Goal: Check status: Check status

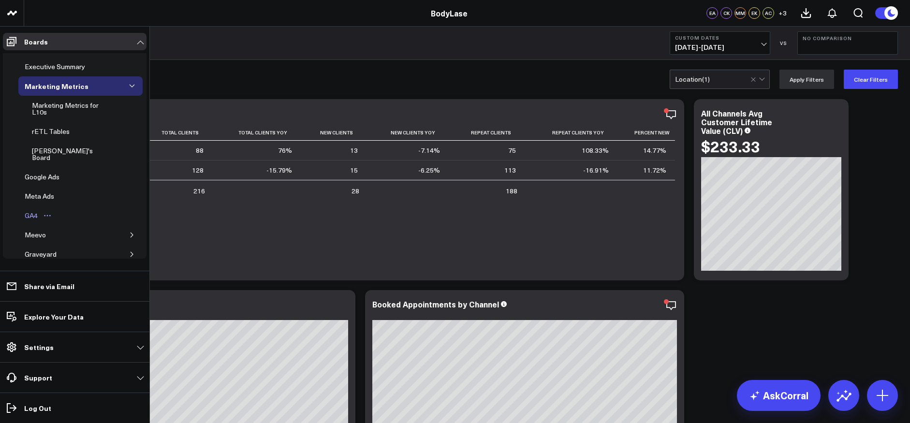
click at [40, 212] on button "Open board menu" at bounding box center [47, 216] width 14 height 8
click at [26, 210] on div "GA4" at bounding box center [31, 216] width 18 height 12
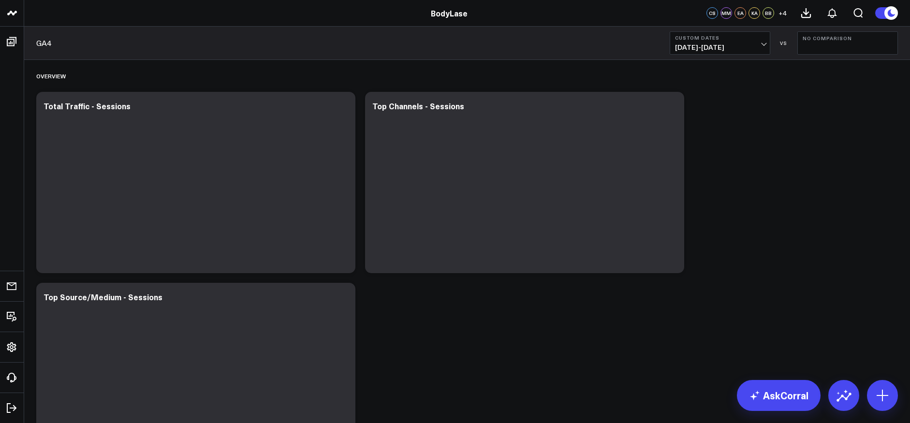
click at [763, 48] on span "[DATE] - [DATE]" at bounding box center [720, 47] width 90 height 8
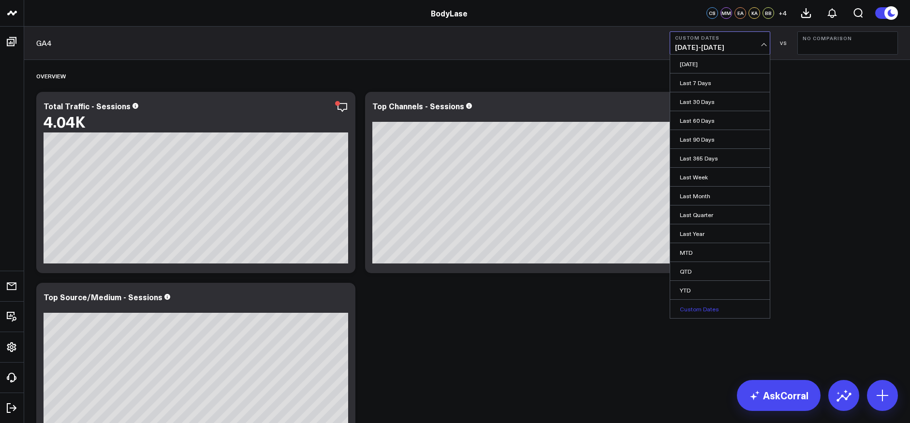
click at [694, 307] on link "Custom Dates" at bounding box center [720, 309] width 100 height 18
select select "9"
select select "2025"
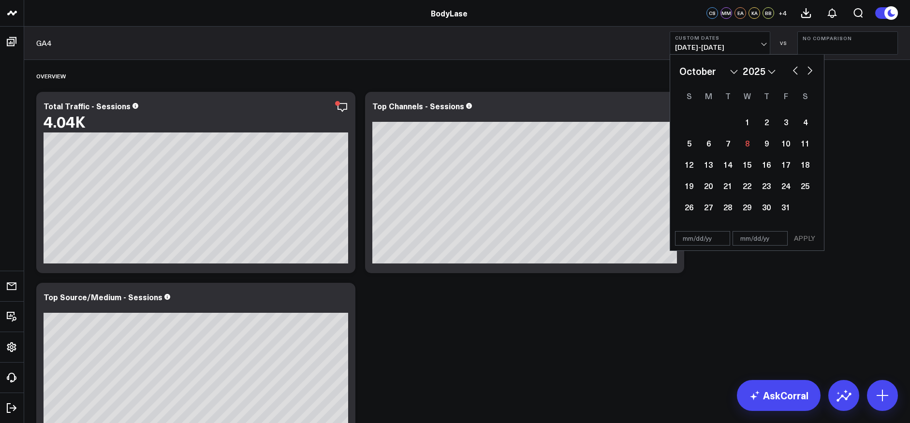
click at [709, 72] on select "January February March April May June July August September October November De…" at bounding box center [708, 71] width 58 height 14
select select "8"
select select "2025"
click at [703, 210] on div "29" at bounding box center [707, 206] width 19 height 19
type input "[DATE]"
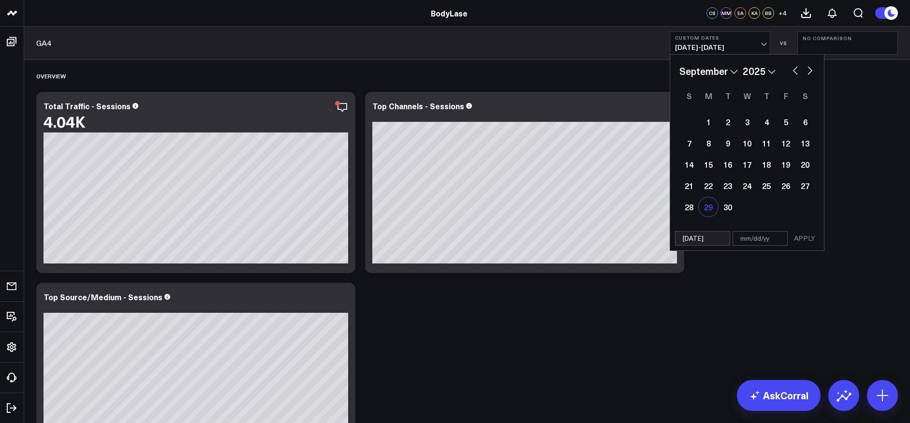
select select "8"
select select "2025"
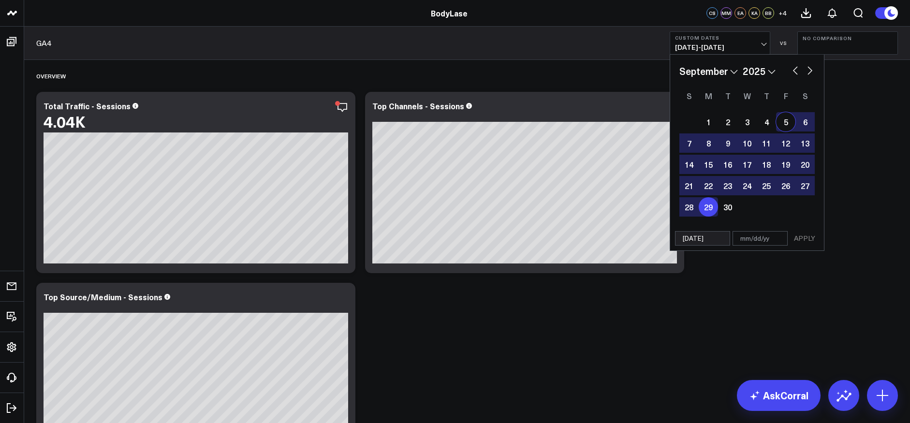
click at [722, 74] on select "January February March April May June July August September October November De…" at bounding box center [708, 71] width 58 height 14
select select "9"
select select "2025"
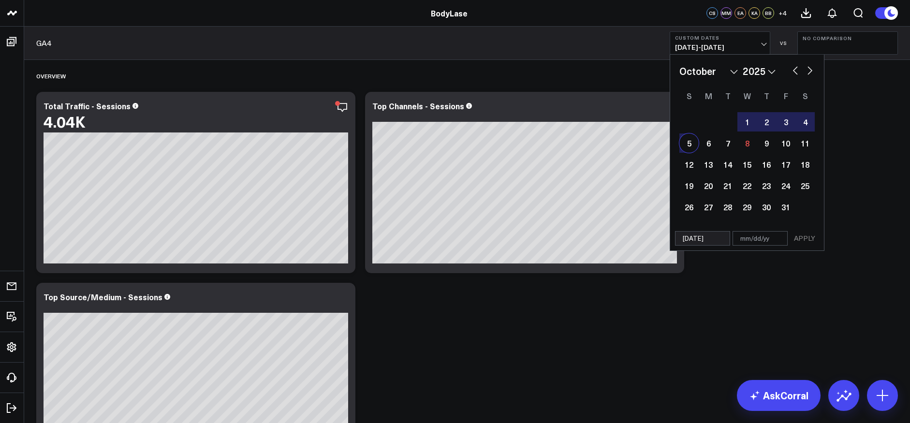
click at [691, 144] on div "5" at bounding box center [688, 142] width 19 height 19
type input "[DATE]"
select select "9"
select select "2025"
click at [801, 237] on button "APPLY" at bounding box center [804, 238] width 29 height 14
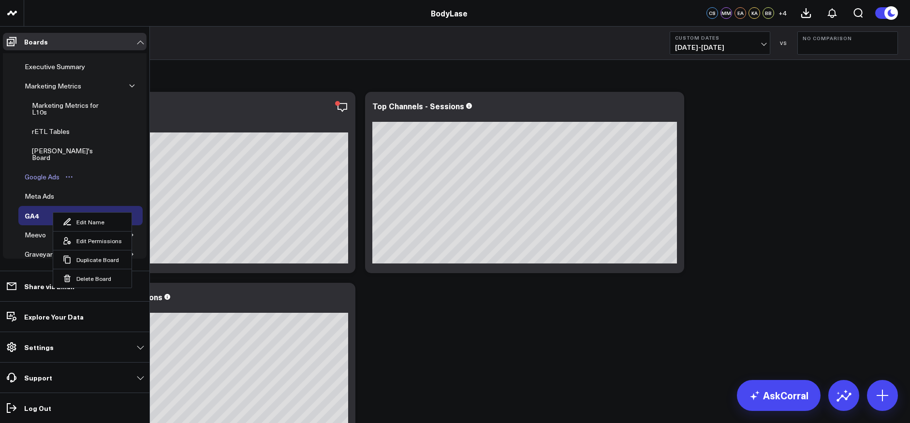
click at [44, 172] on div "Google Ads" at bounding box center [42, 177] width 40 height 12
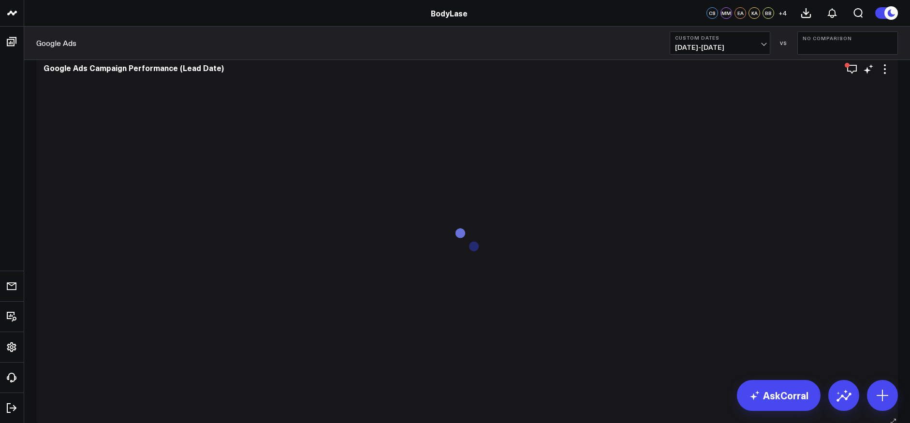
scroll to position [240, 0]
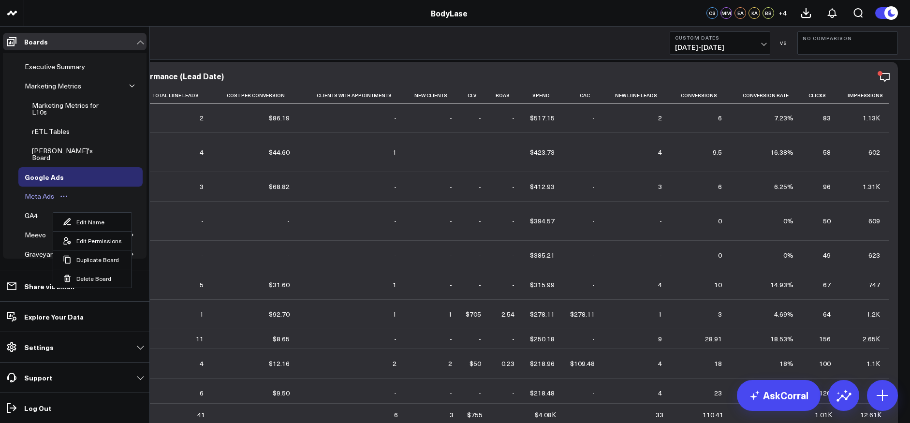
click at [43, 190] on div "Meta Ads" at bounding box center [39, 196] width 34 height 12
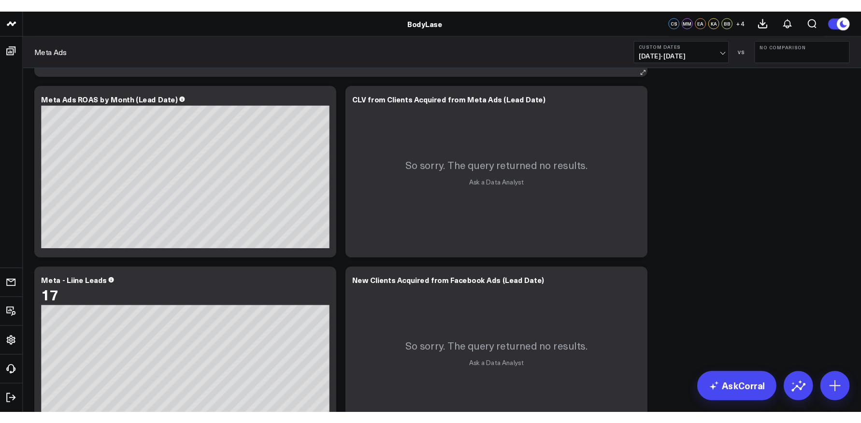
scroll to position [816, 0]
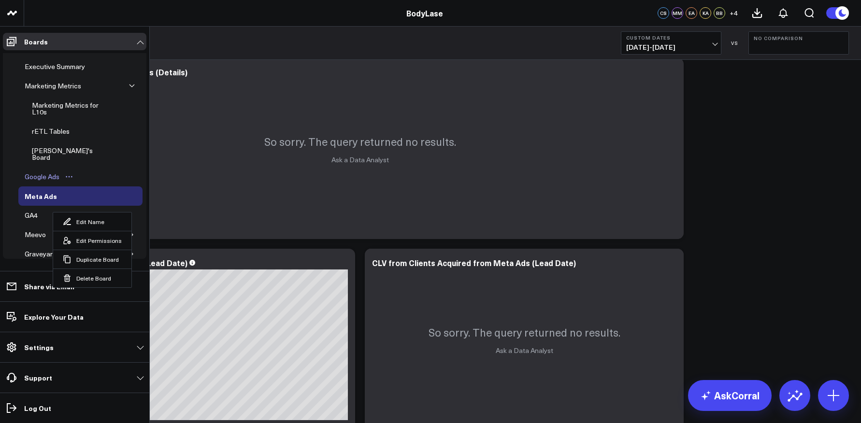
click at [45, 171] on div "Google Ads" at bounding box center [42, 177] width 40 height 12
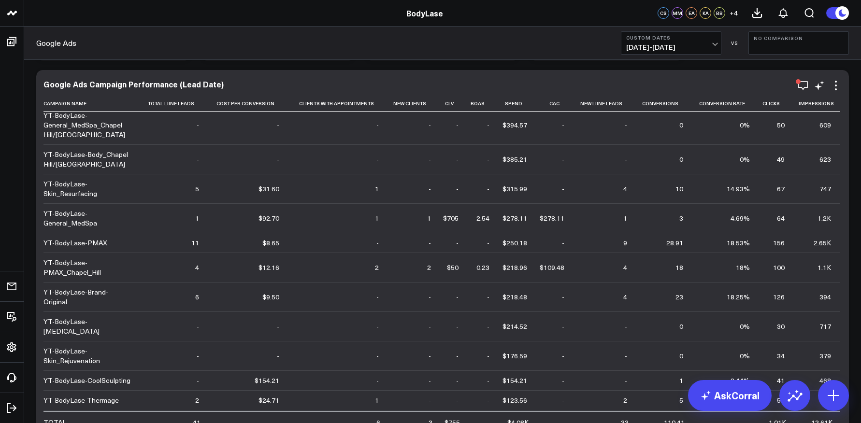
scroll to position [111, 0]
